Goal: Check status: Check status

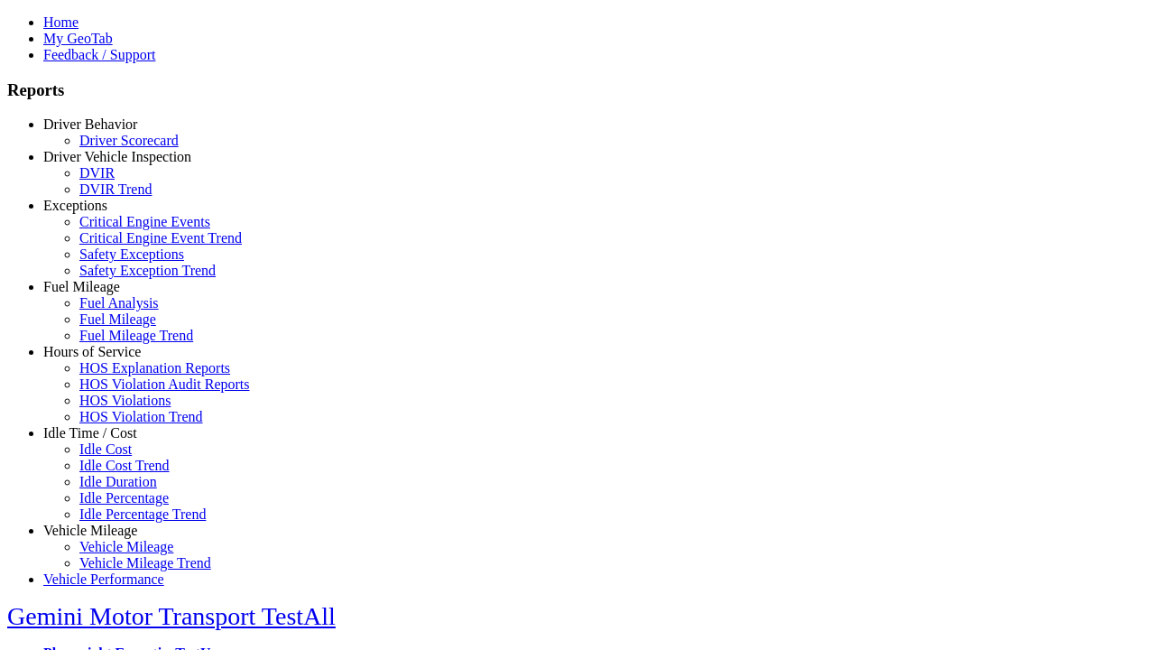
click at [104, 132] on link "Driver Behavior" at bounding box center [90, 123] width 94 height 15
click at [117, 148] on link "Driver Scorecard" at bounding box center [128, 140] width 99 height 15
